Goal: Task Accomplishment & Management: Manage account settings

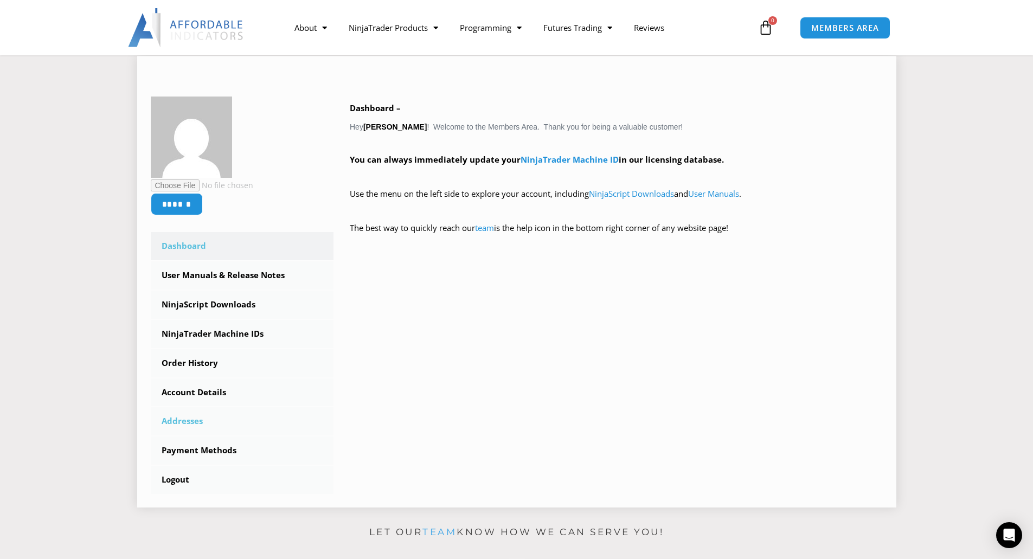
scroll to position [163, 0]
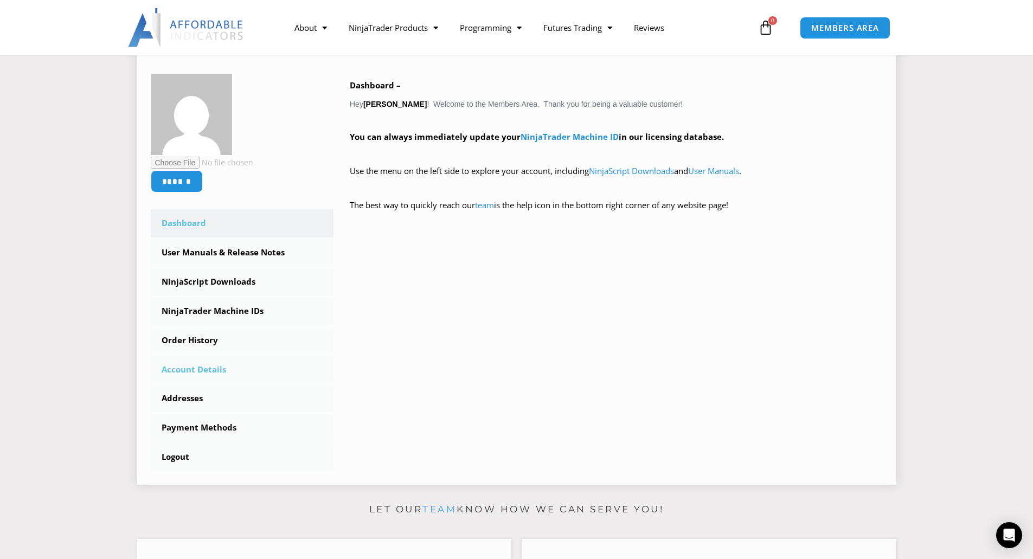
click at [203, 366] on link "Account Details" at bounding box center [242, 370] width 183 height 28
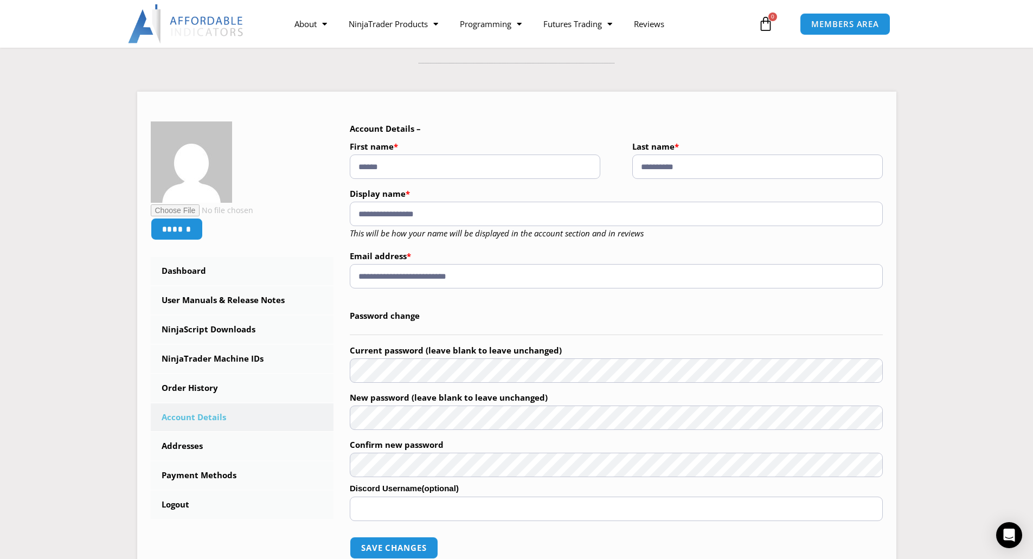
scroll to position [108, 0]
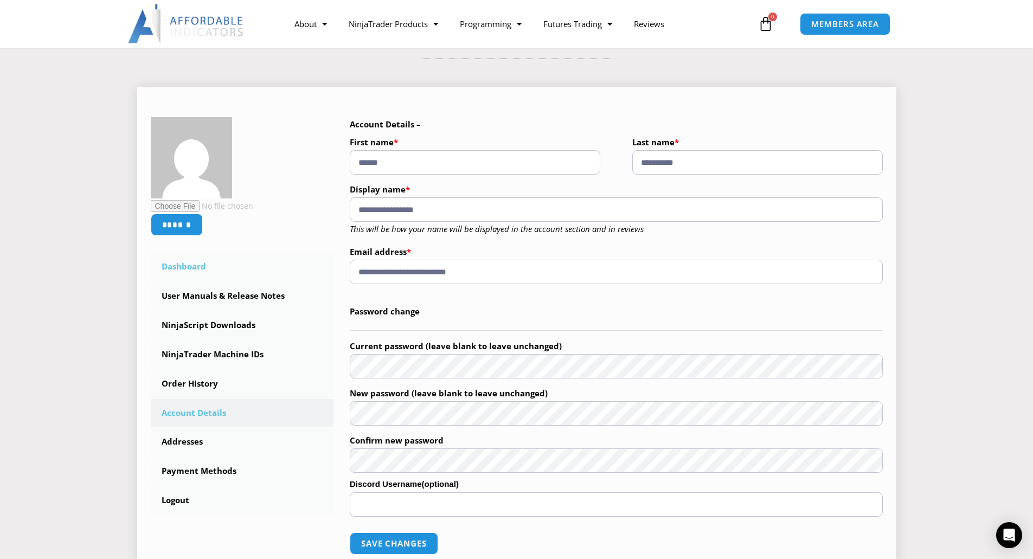
click at [192, 262] on link "Dashboard" at bounding box center [242, 267] width 183 height 28
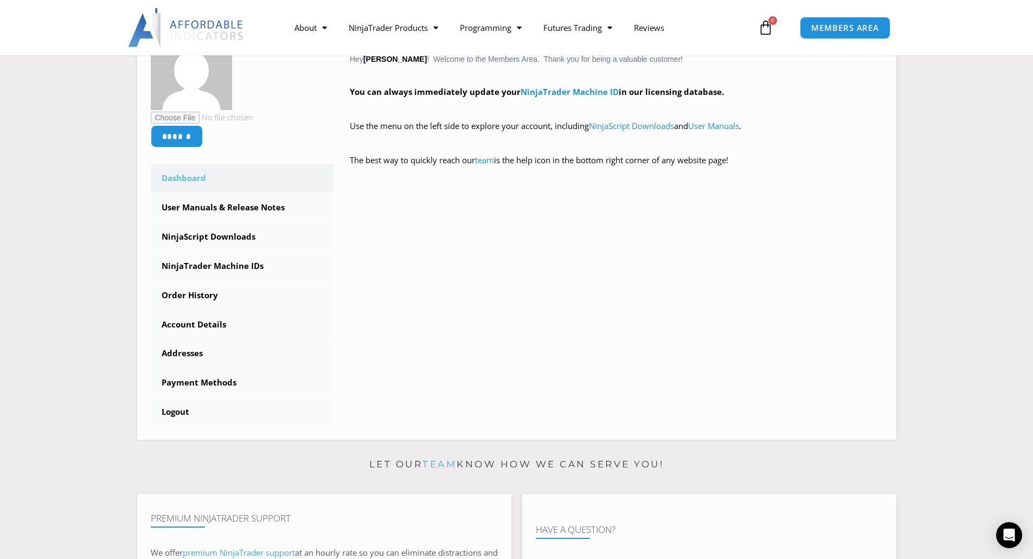
scroll to position [217, 0]
